Goal: Register for event/course

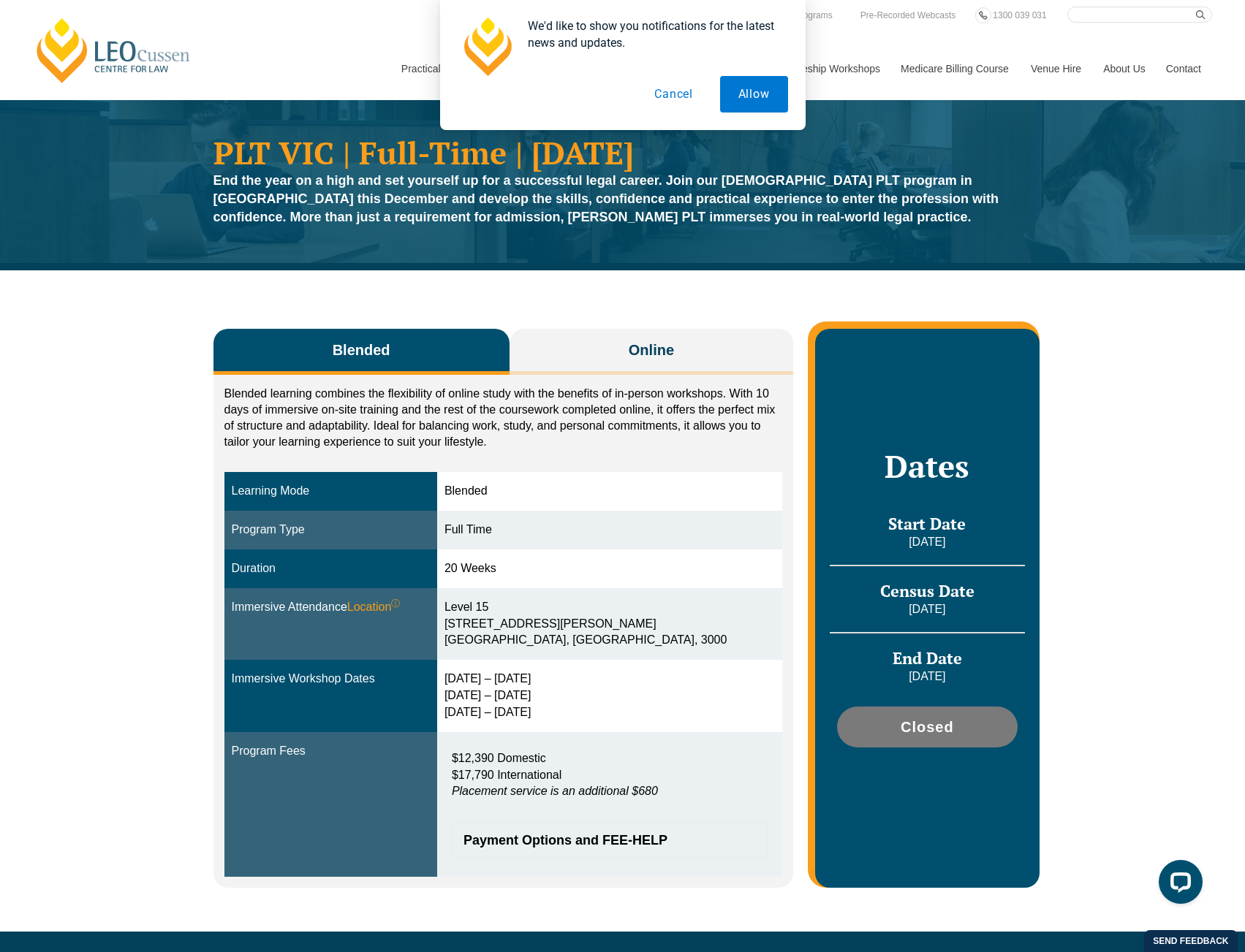
click at [679, 94] on button "Cancel" at bounding box center [673, 94] width 75 height 36
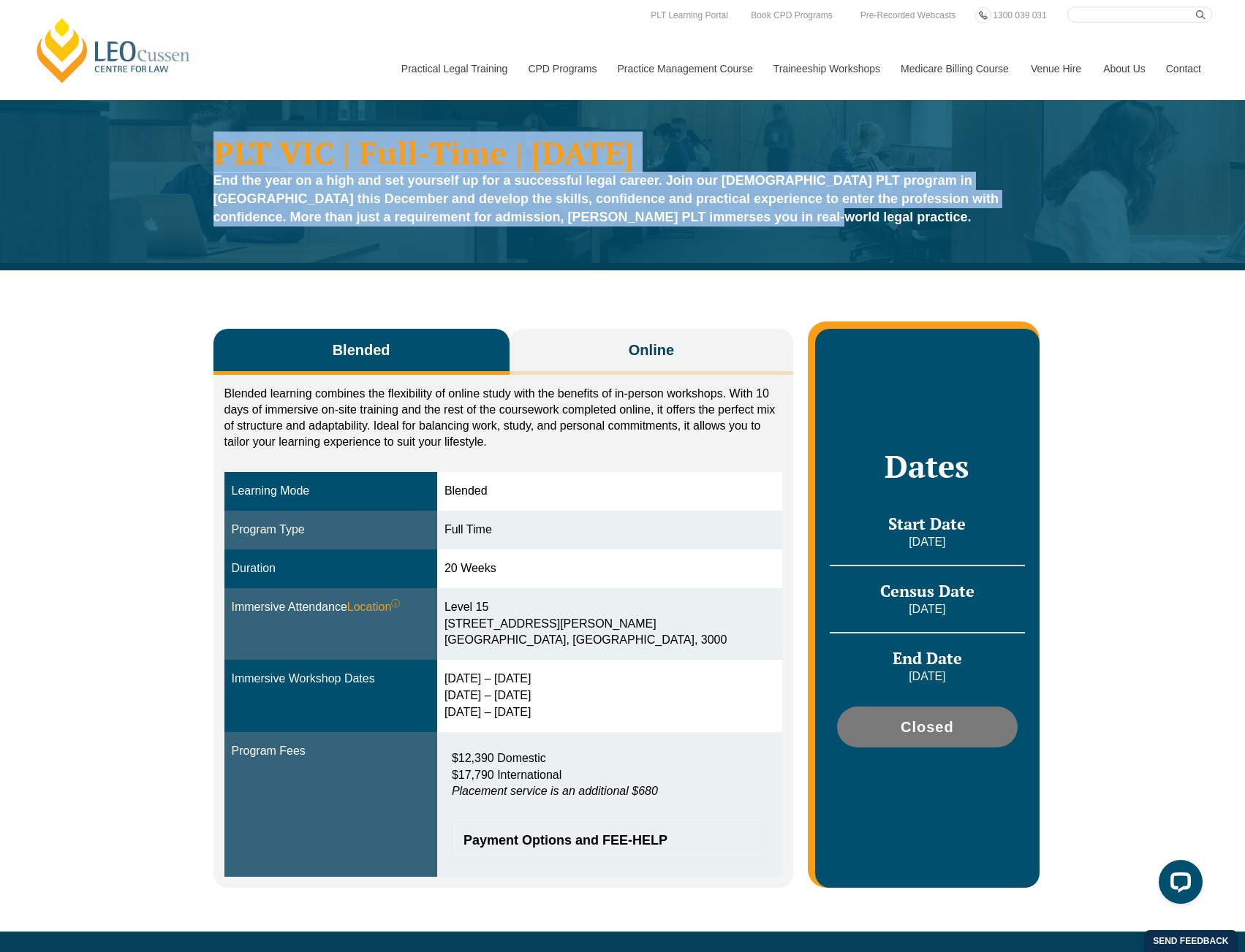
drag, startPoint x: 220, startPoint y: 144, endPoint x: 674, endPoint y: 215, distance: 459.5
click at [674, 215] on div "PLT VIC | Full-Time | December 2025 End the year on a high and set yourself up …" at bounding box center [622, 185] width 833 height 112
click at [681, 218] on p "End the year on a high and set yourself up for a successful legal career. Join …" at bounding box center [622, 199] width 819 height 55
drag, startPoint x: 686, startPoint y: 218, endPoint x: 212, endPoint y: 152, distance: 478.6
click at [212, 152] on div "PLT VIC | Full-Time | December 2025 End the year on a high and set yourself up …" at bounding box center [622, 185] width 833 height 112
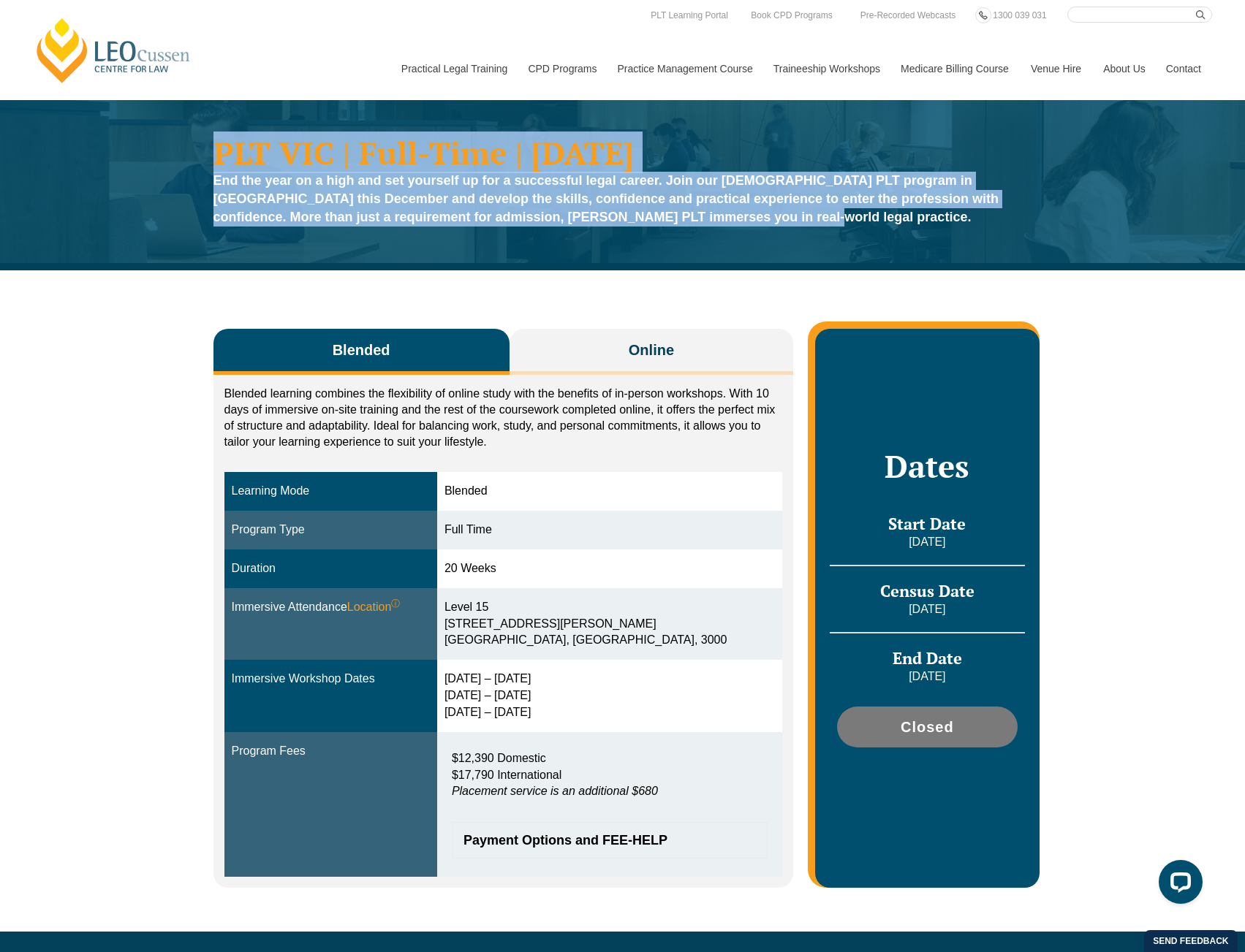
click at [216, 163] on h1 "PLT VIC | Full-Time | December 2025" at bounding box center [622, 152] width 819 height 31
drag, startPoint x: 201, startPoint y: 151, endPoint x: 678, endPoint y: 220, distance: 482.0
click at [678, 220] on div "PLT VIC | Full-Time | December 2025 End the year on a high and set yourself up …" at bounding box center [622, 185] width 1245 height 171
click at [678, 220] on p "End the year on a high and set yourself up for a successful legal career. Join …" at bounding box center [622, 199] width 819 height 55
drag, startPoint x: 718, startPoint y: 220, endPoint x: 205, endPoint y: 148, distance: 518.0
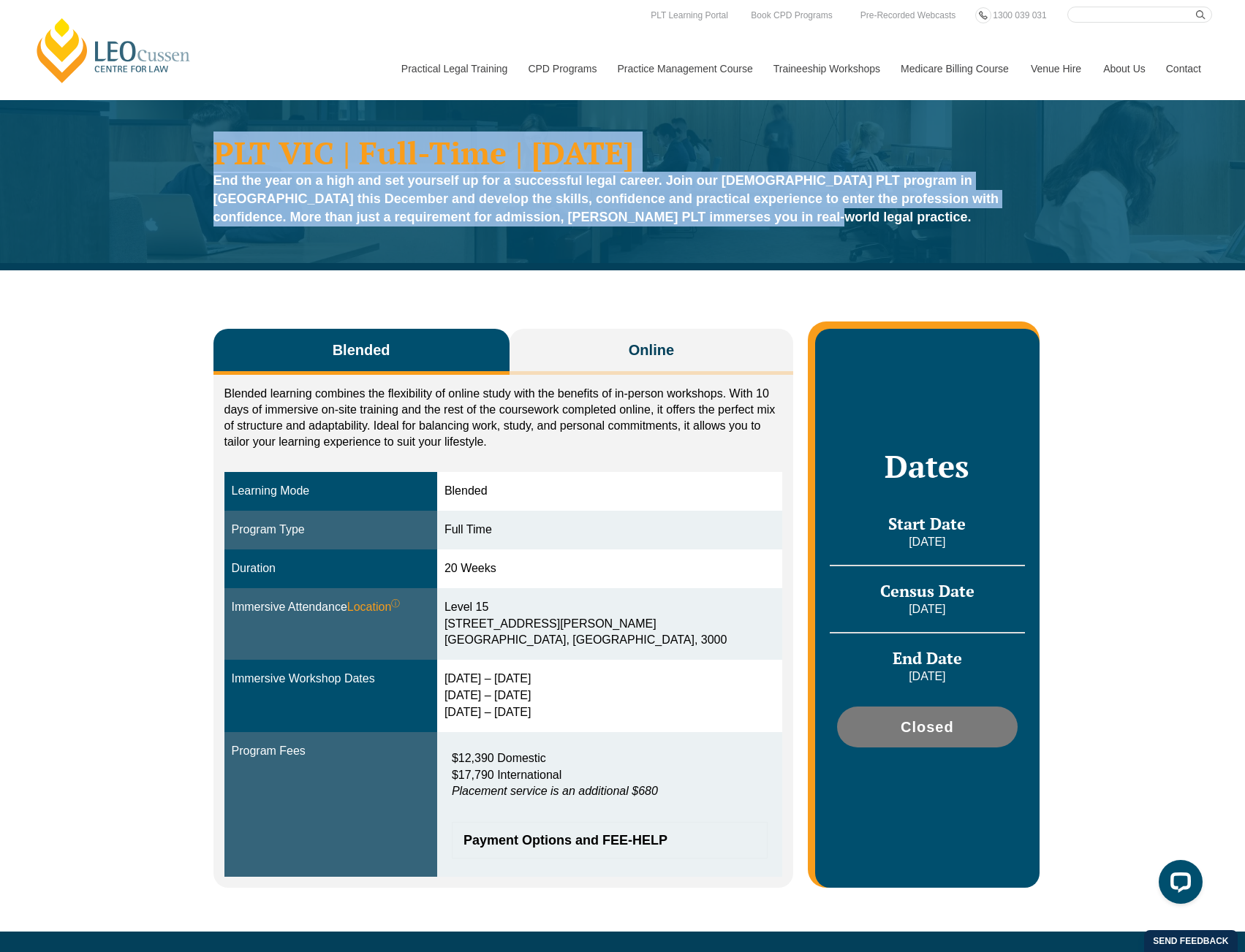
click at [205, 148] on div "PLT VIC | Full-Time | December 2025 End the year on a high and set yourself up …" at bounding box center [622, 185] width 1245 height 171
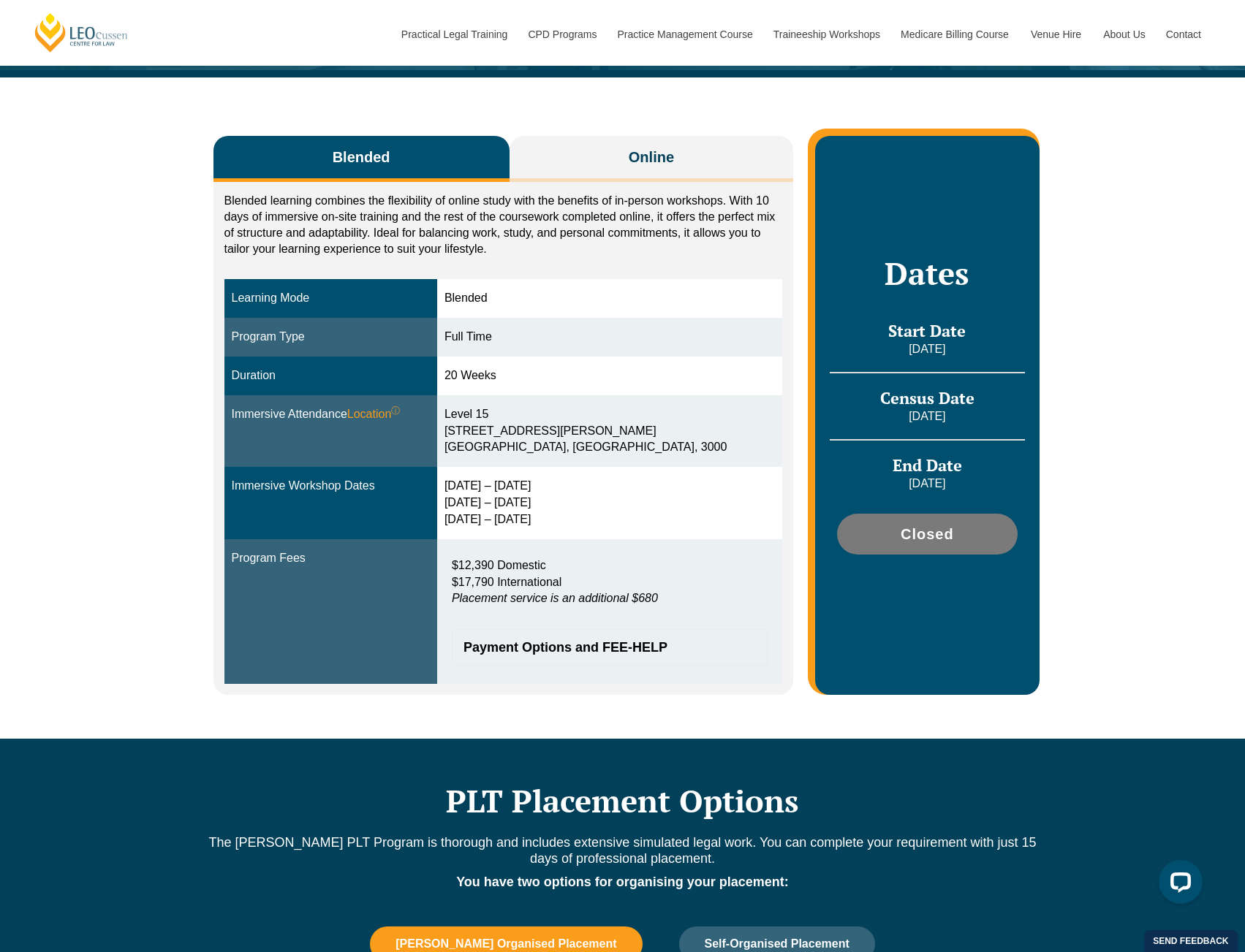
scroll to position [219, 0]
